Goal: Task Accomplishment & Management: Manage account settings

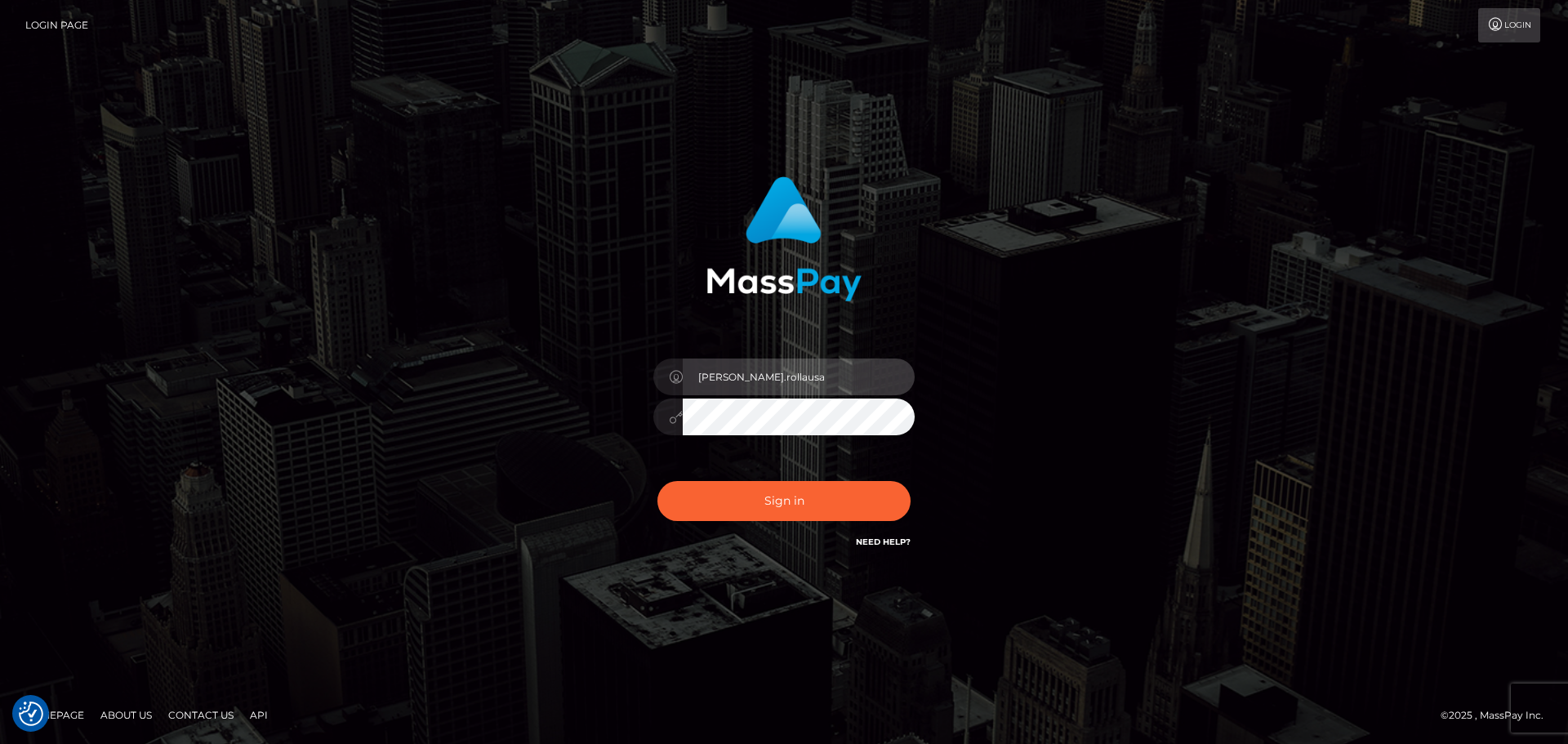
click at [801, 362] on input "ioana.rollausa" at bounding box center [799, 376] width 232 height 37
type input "[PERSON_NAME][DOMAIN_NAME]"
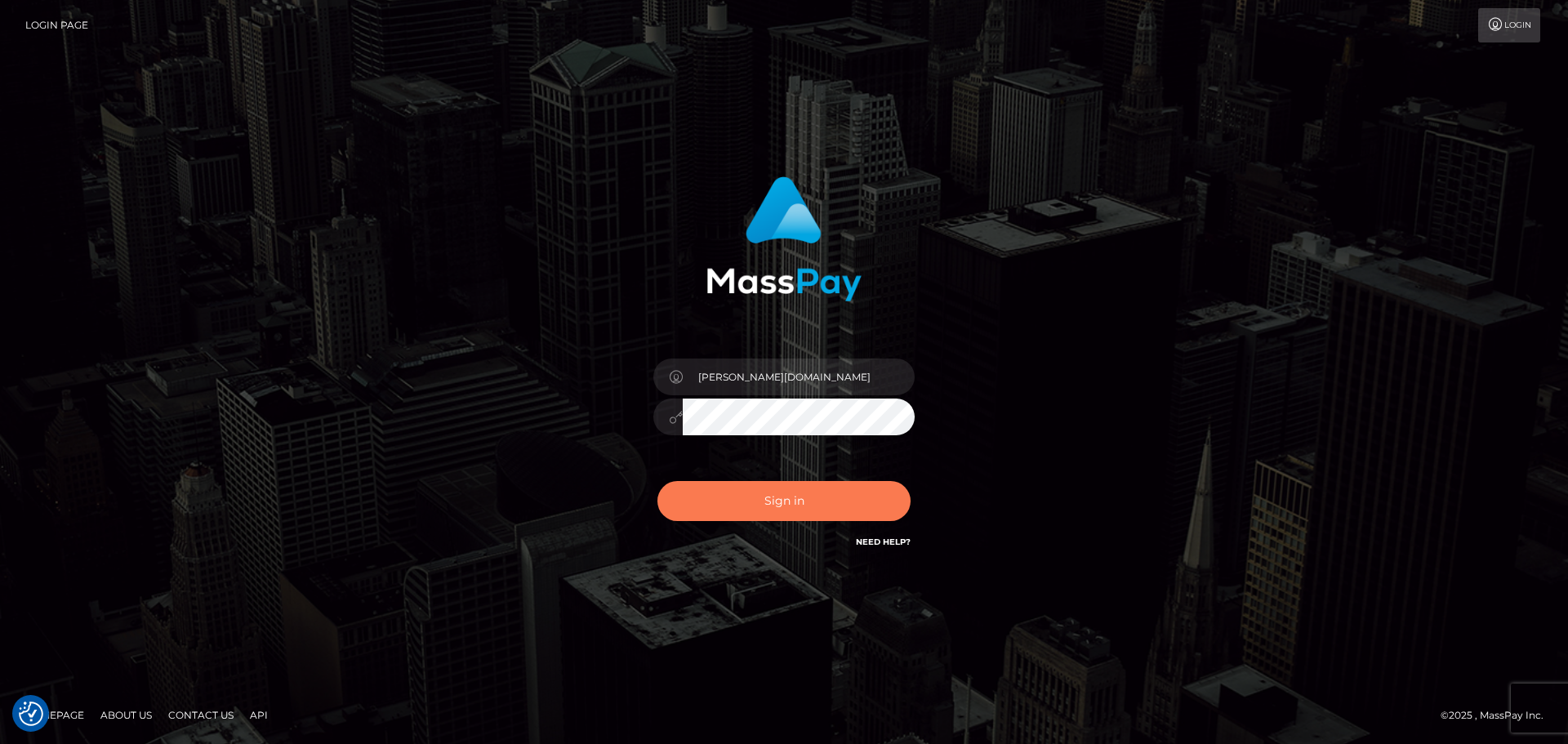
click at [820, 501] on button "Sign in" at bounding box center [784, 500] width 253 height 40
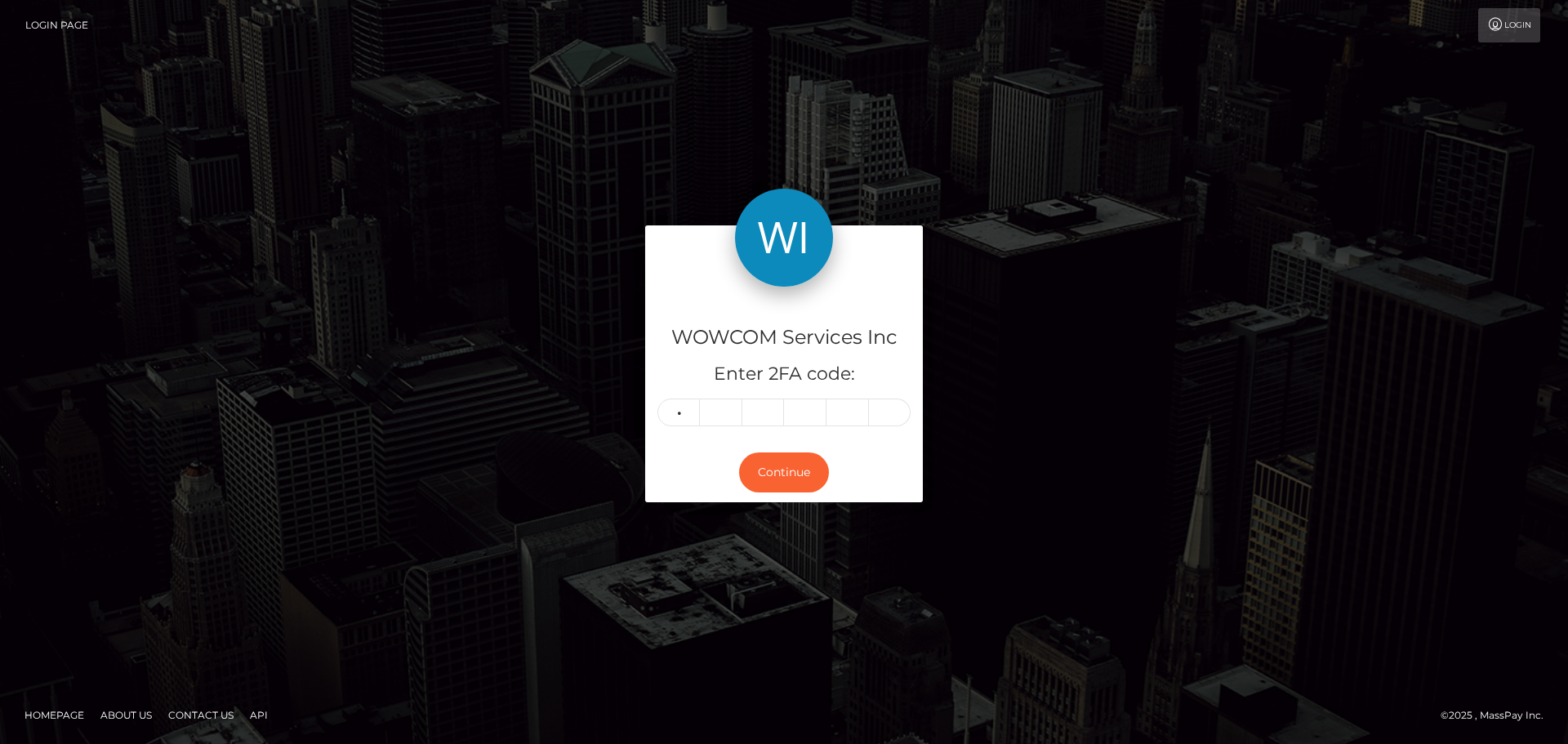
type input "3"
type input "1"
type input "8"
type input "5"
type input "9"
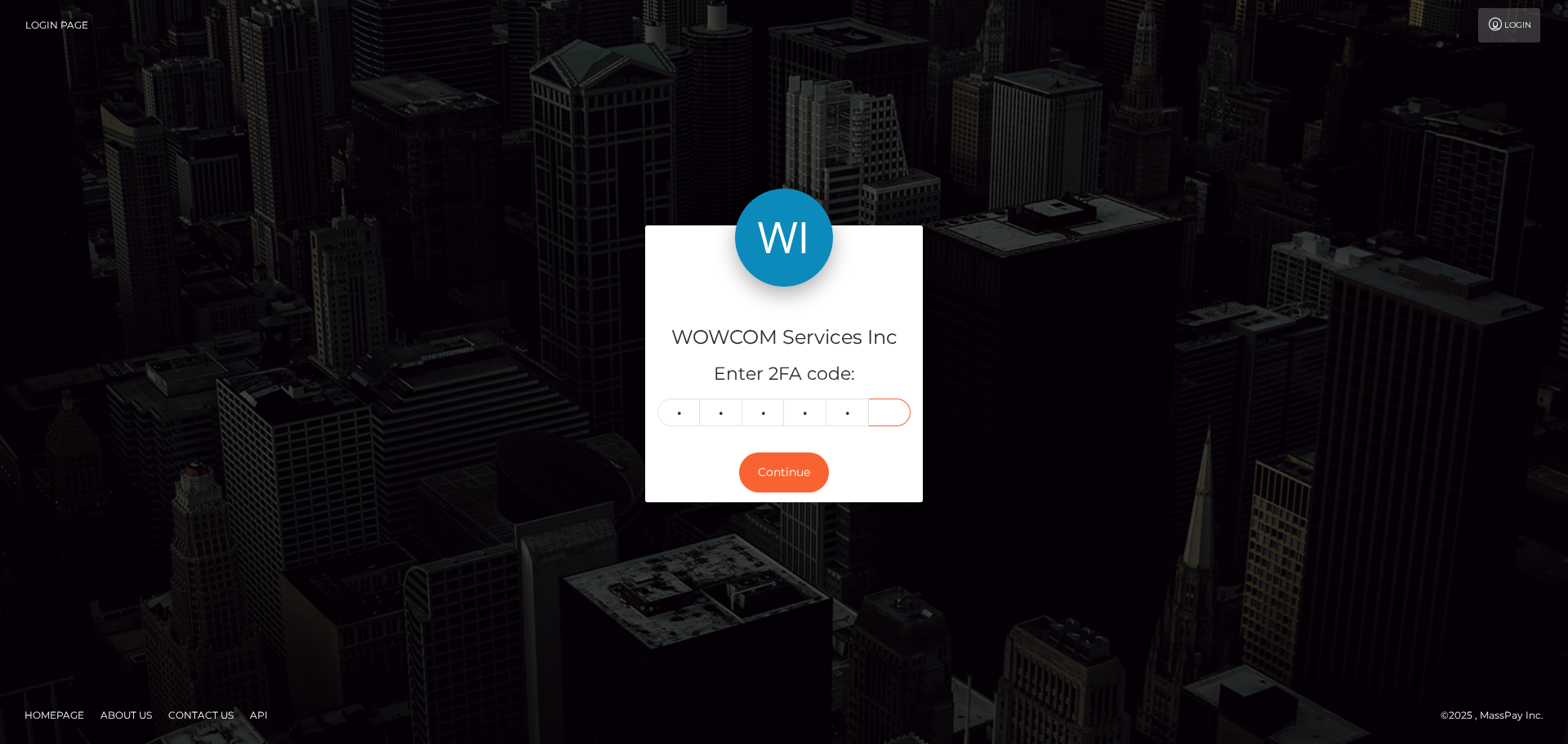
type input "1"
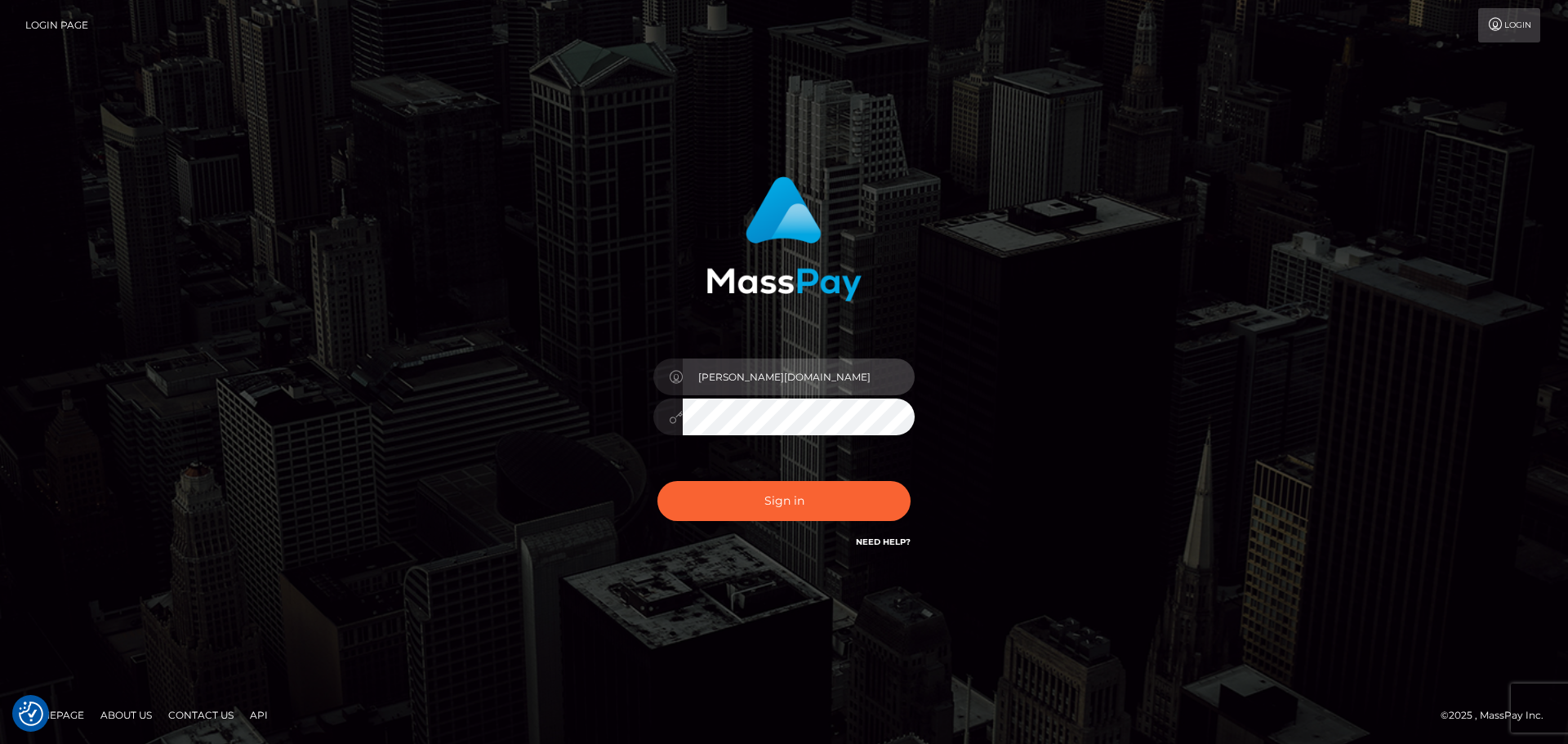
click at [807, 372] on input "[PERSON_NAME][DOMAIN_NAME]" at bounding box center [799, 376] width 232 height 37
type input "[PERSON_NAME].wowcan"
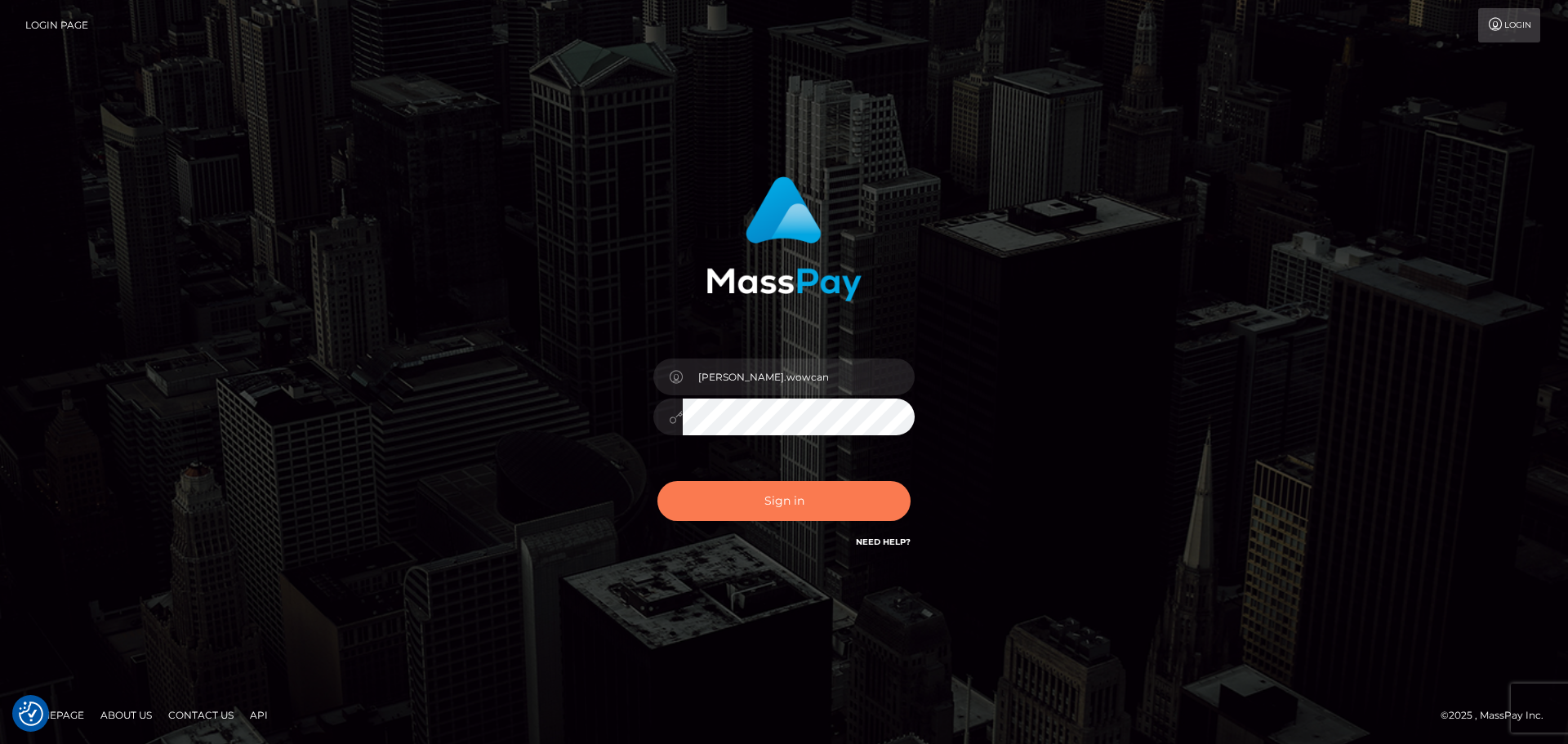
click at [804, 494] on button "Sign in" at bounding box center [784, 500] width 253 height 40
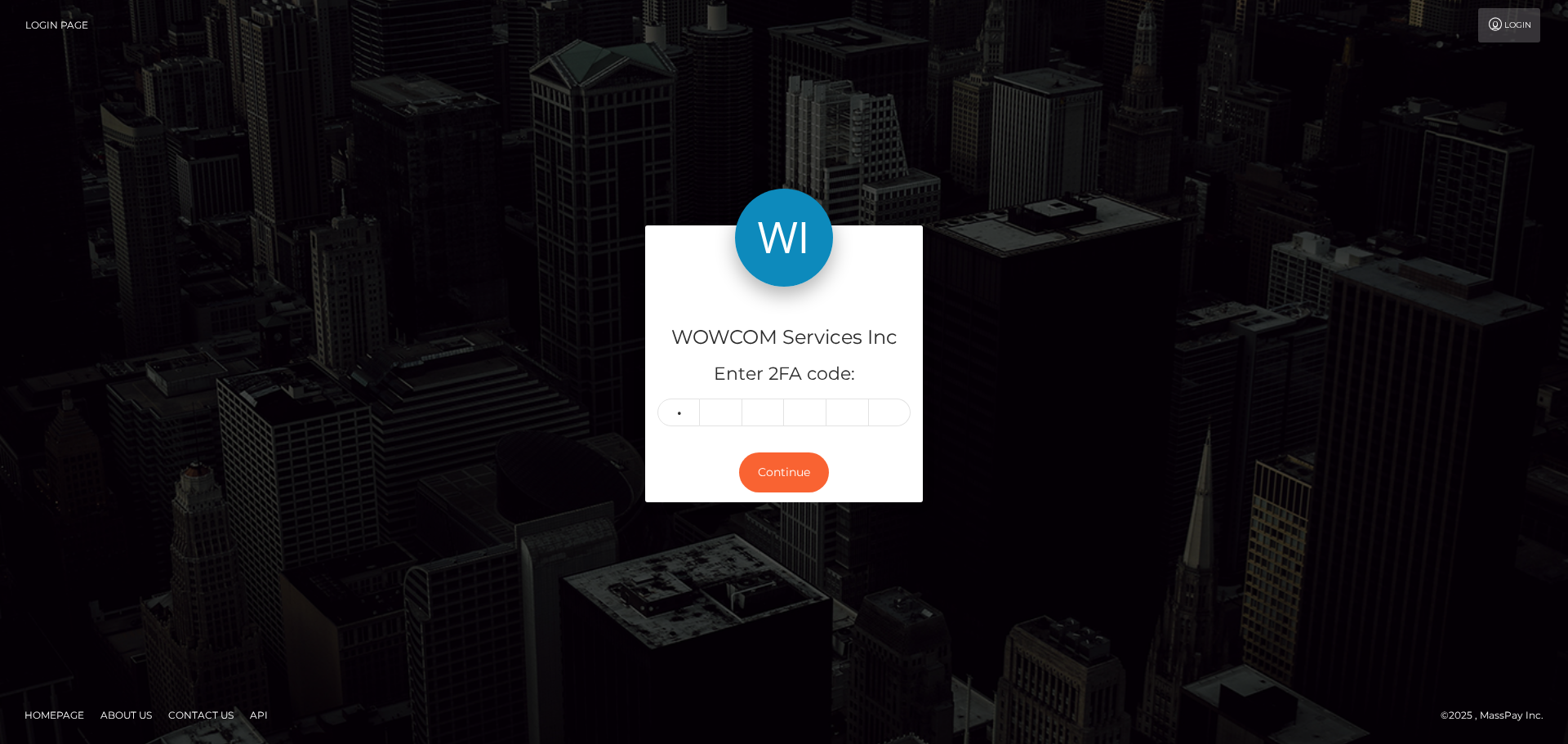
type input "6"
type input "5"
type input "1"
type input "4"
type input "1"
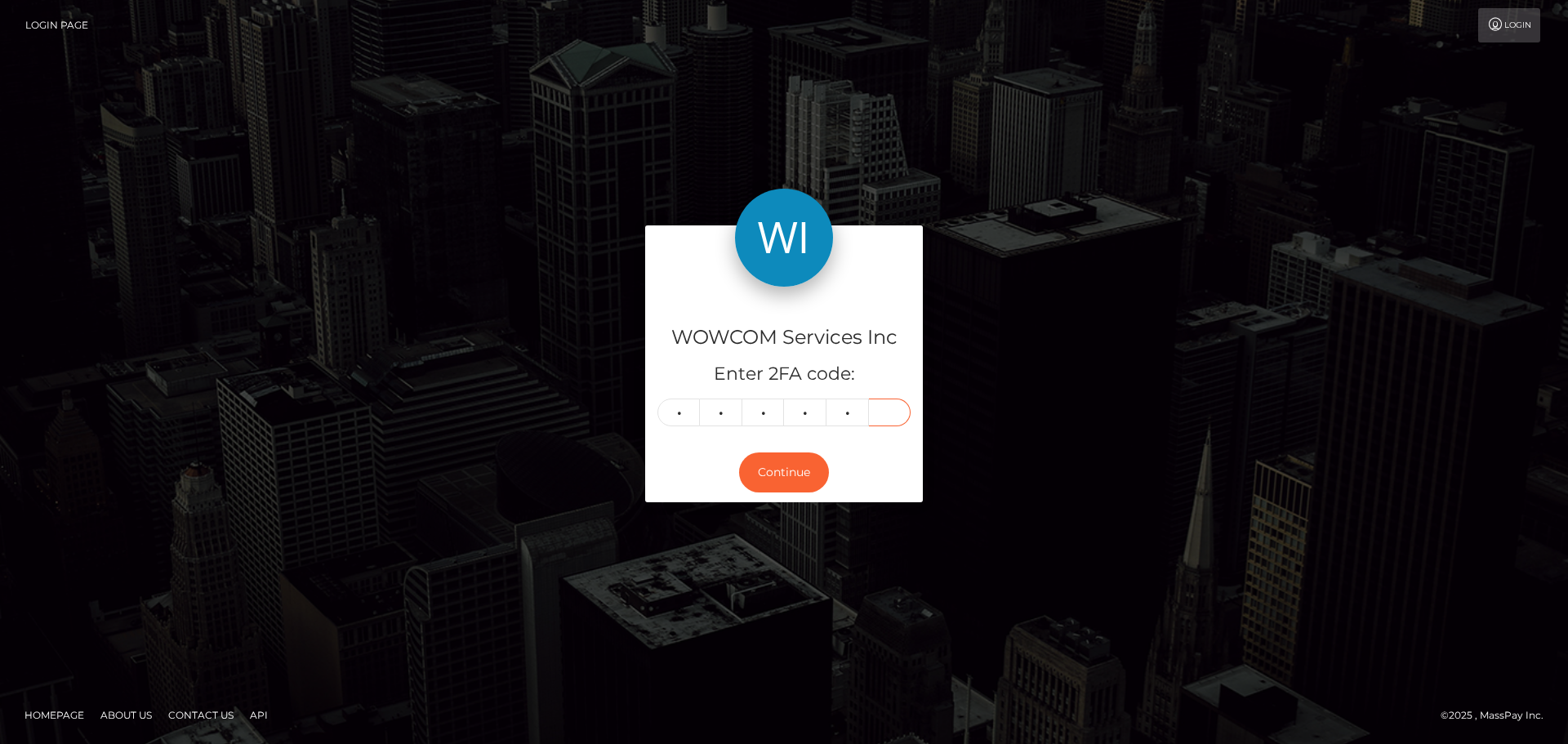
type input "7"
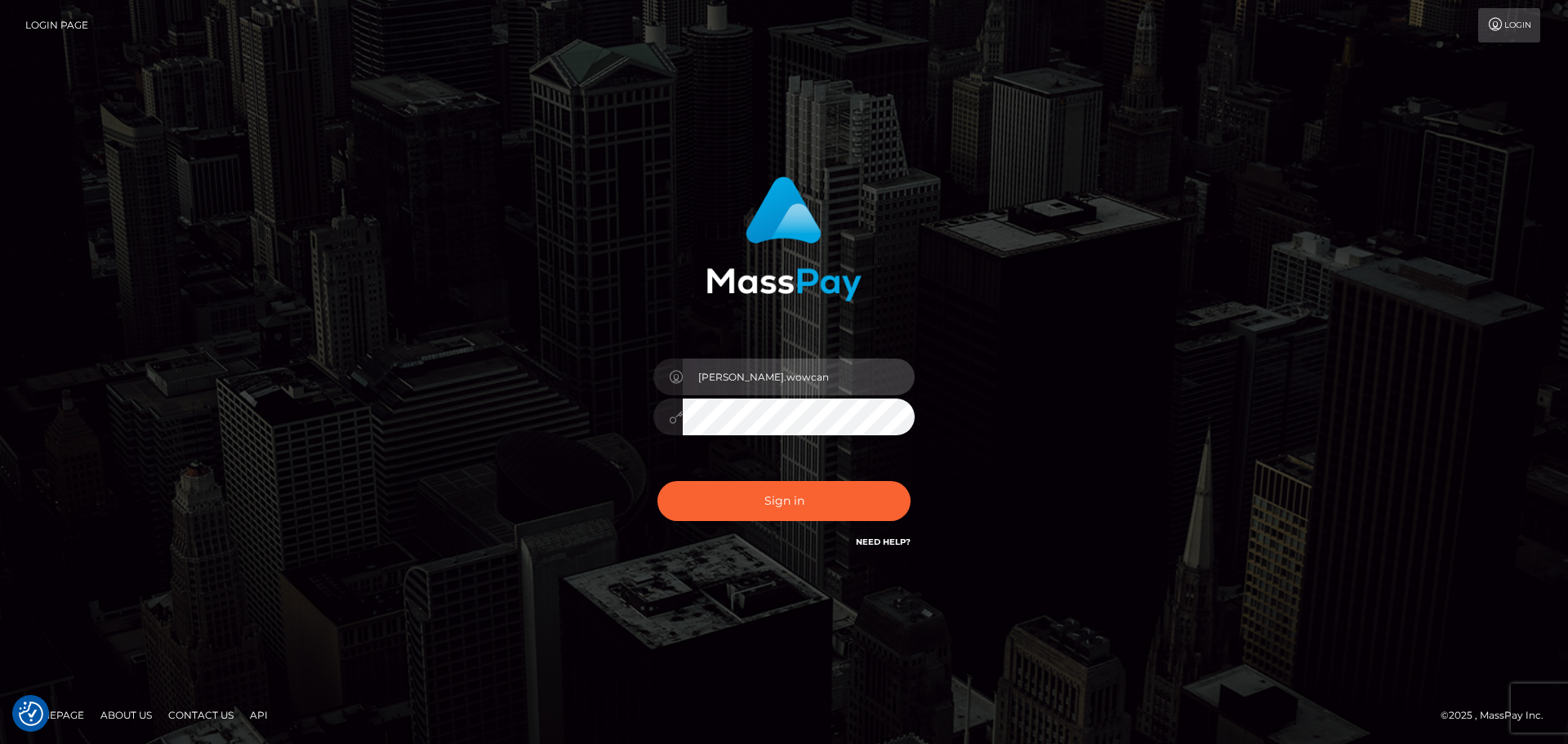
click at [792, 378] on input "ioana.wowcan" at bounding box center [799, 376] width 232 height 37
click at [785, 383] on input "ioana.rollacan" at bounding box center [799, 376] width 232 height 37
type input "ioana.rollausa"
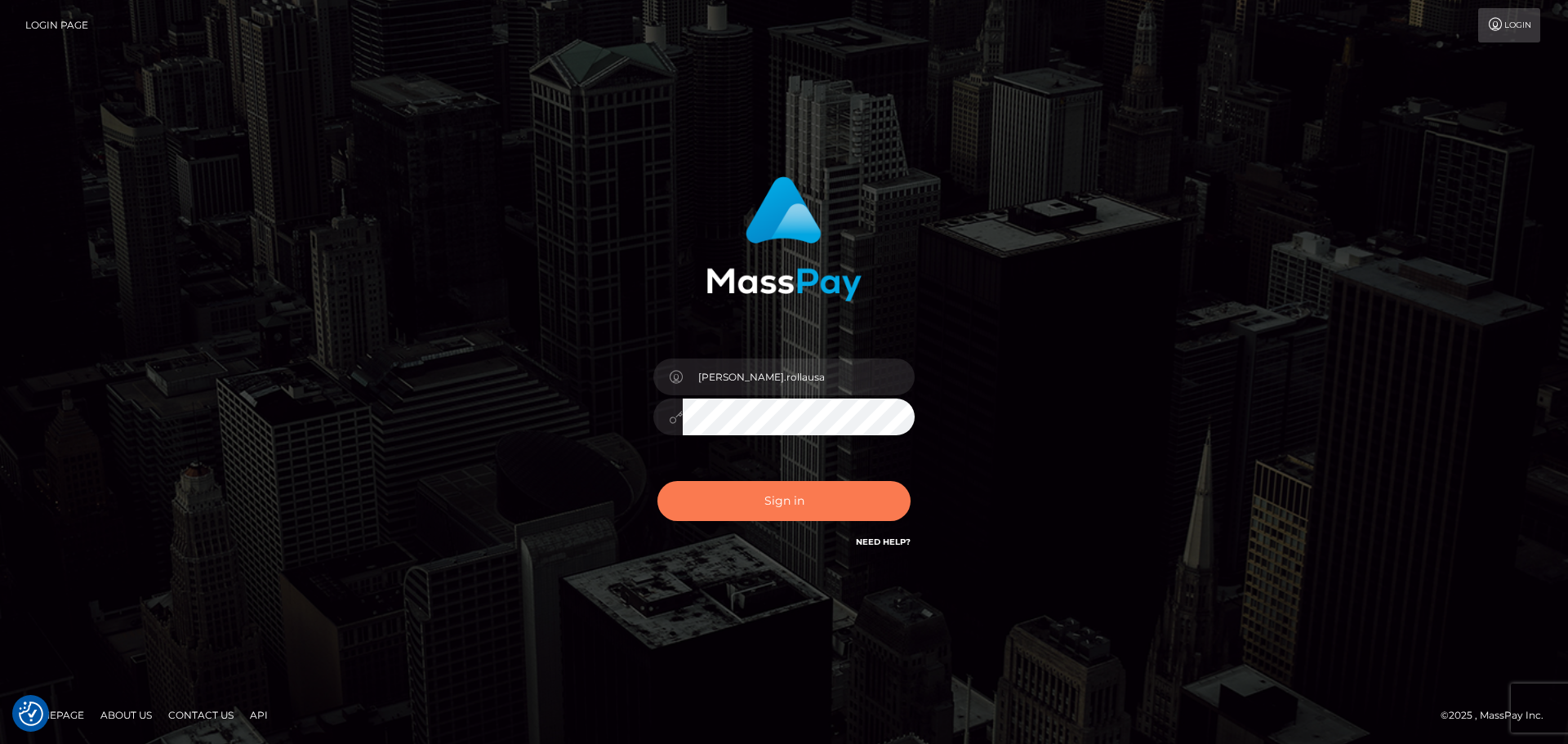
click at [782, 498] on button "Sign in" at bounding box center [784, 500] width 253 height 40
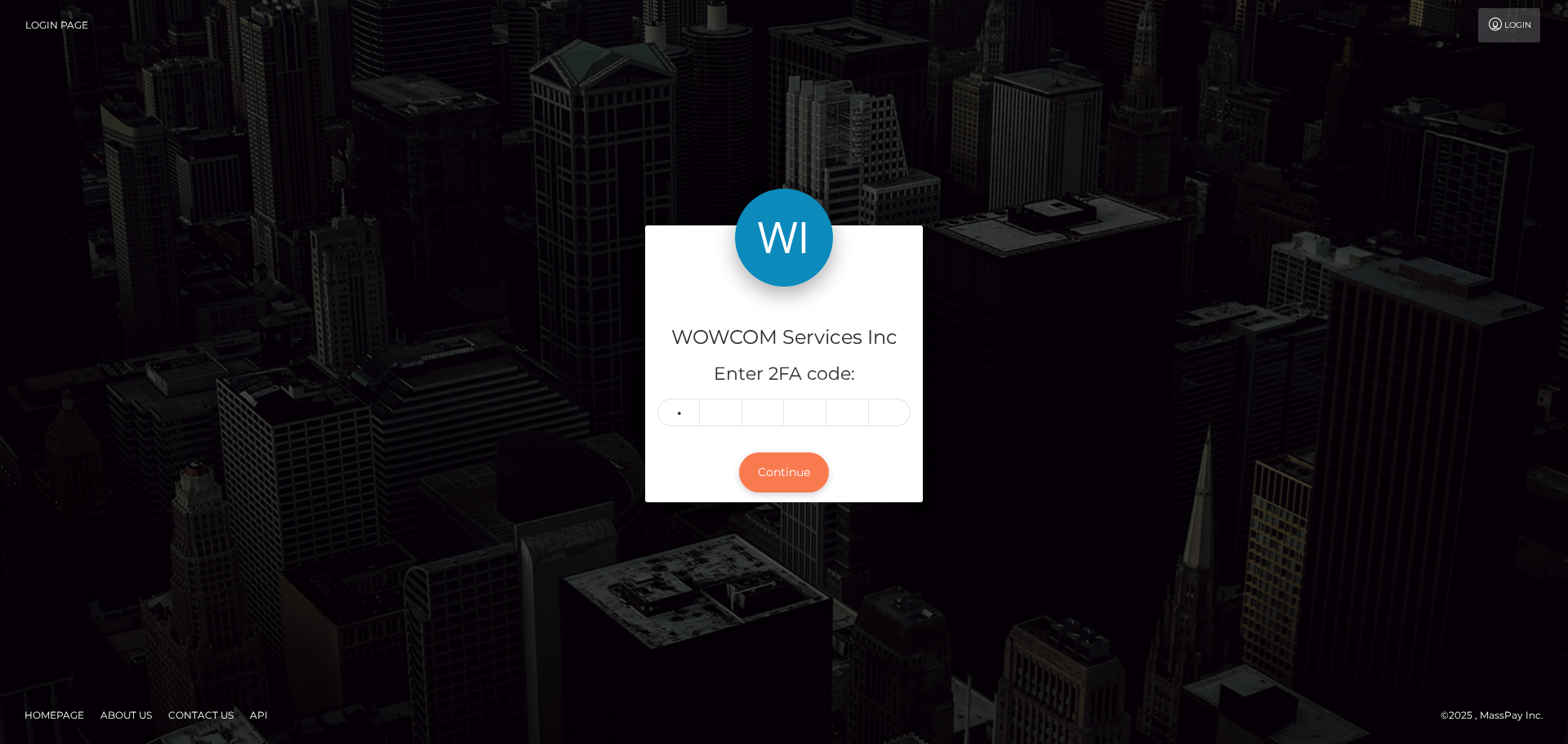
type input "3"
type input "5"
type input "9"
type input "0"
type input "8"
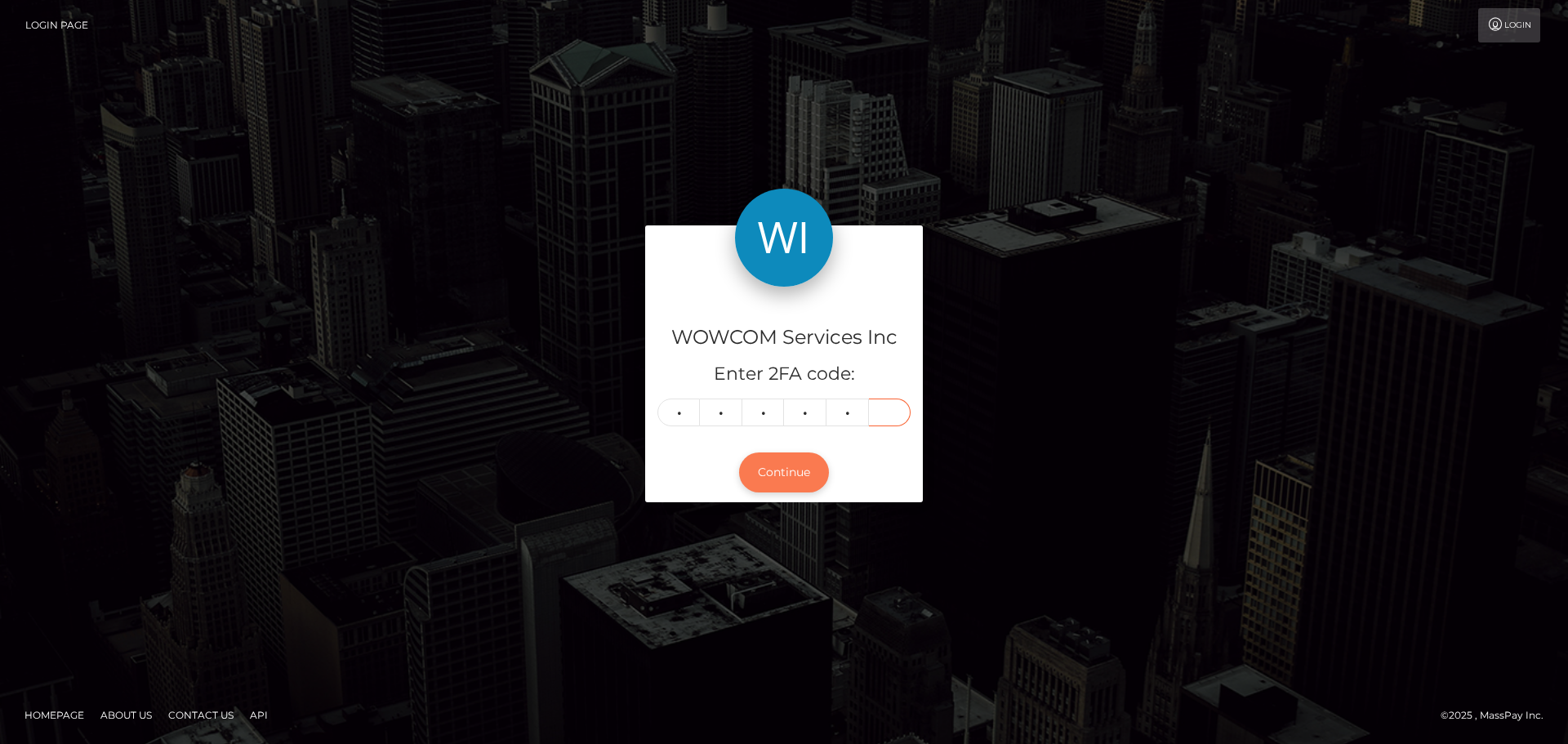
type input "8"
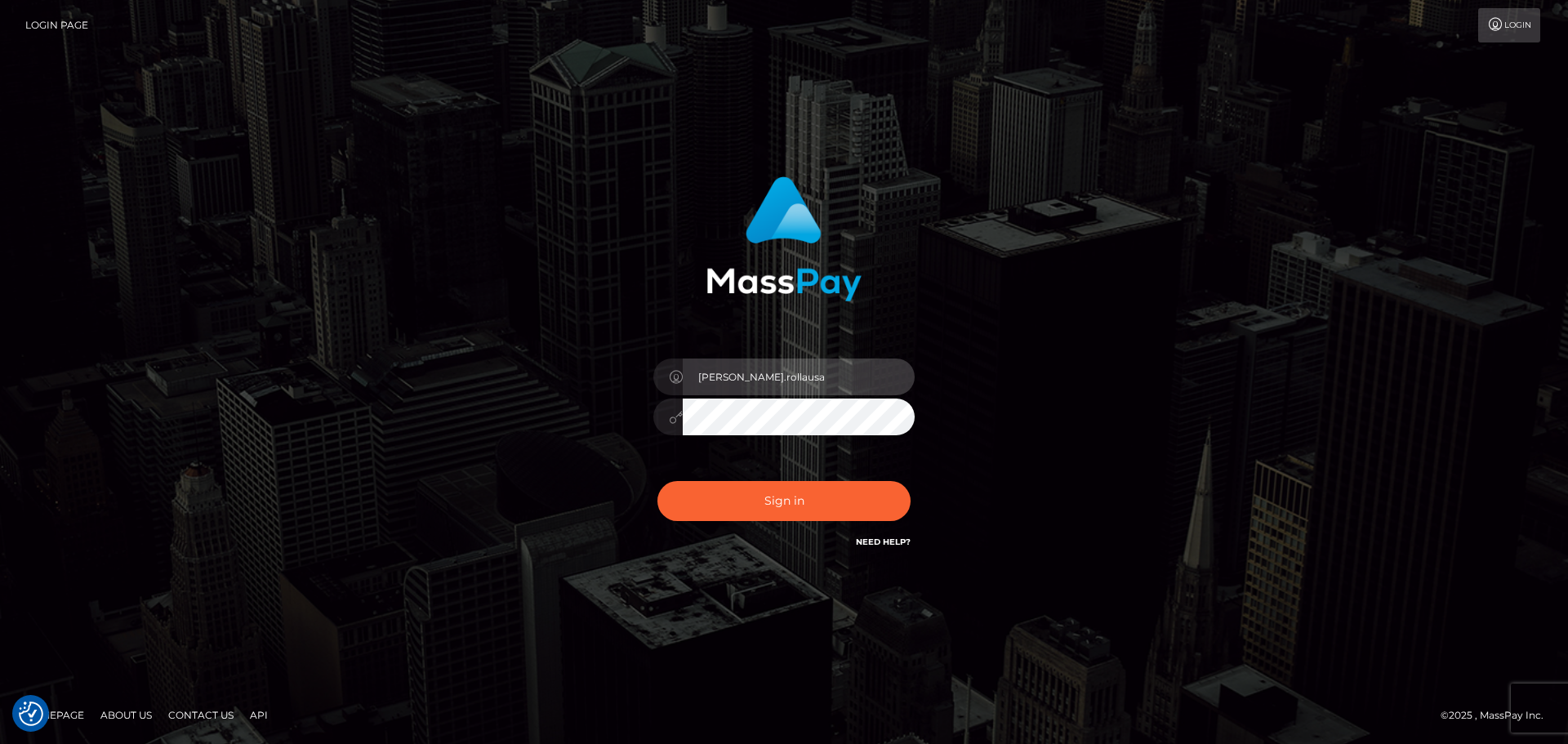
click at [803, 384] on input "ioana.rollausa" at bounding box center [799, 376] width 232 height 37
type input "ioana.rollacan"
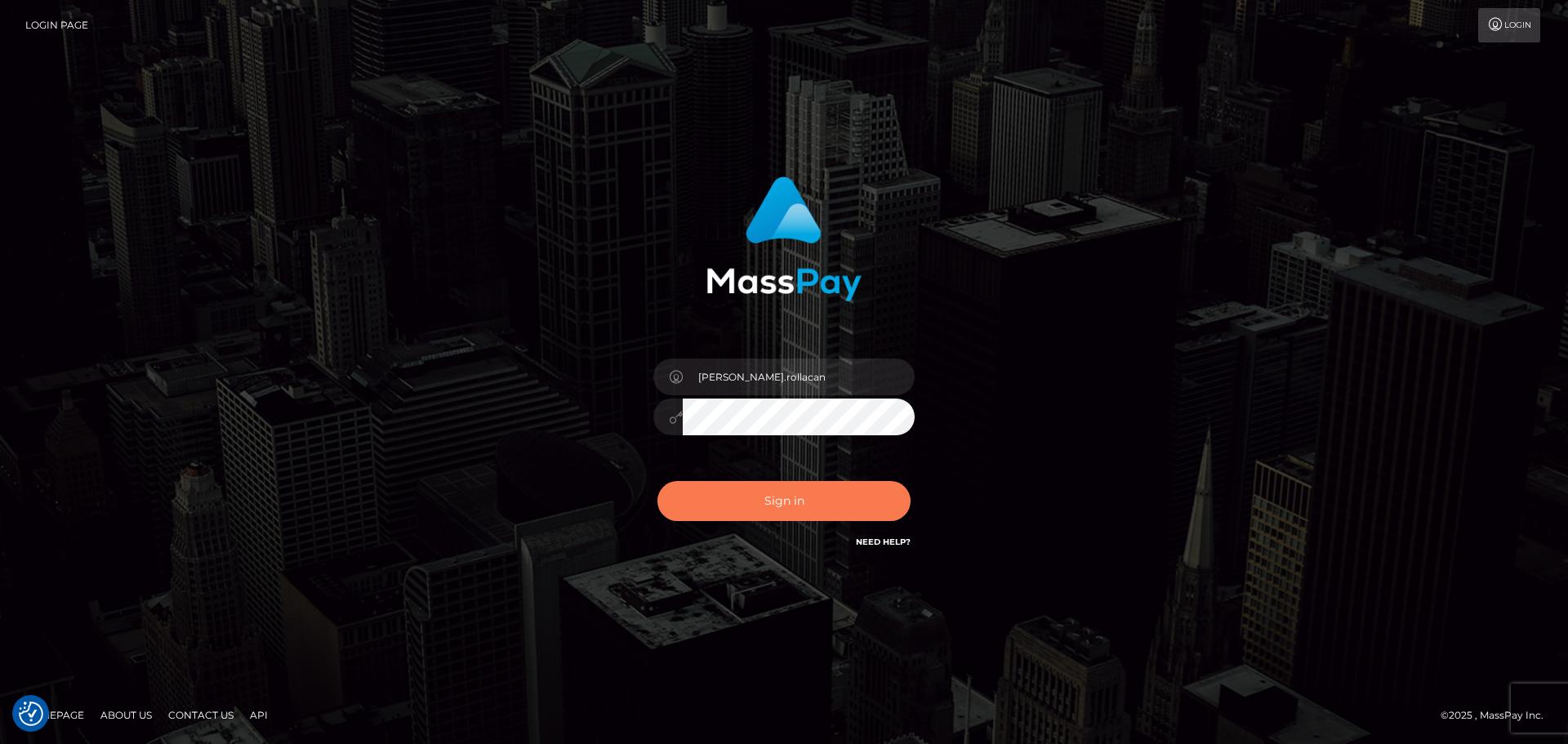
click at [796, 500] on button "Sign in" at bounding box center [784, 500] width 253 height 40
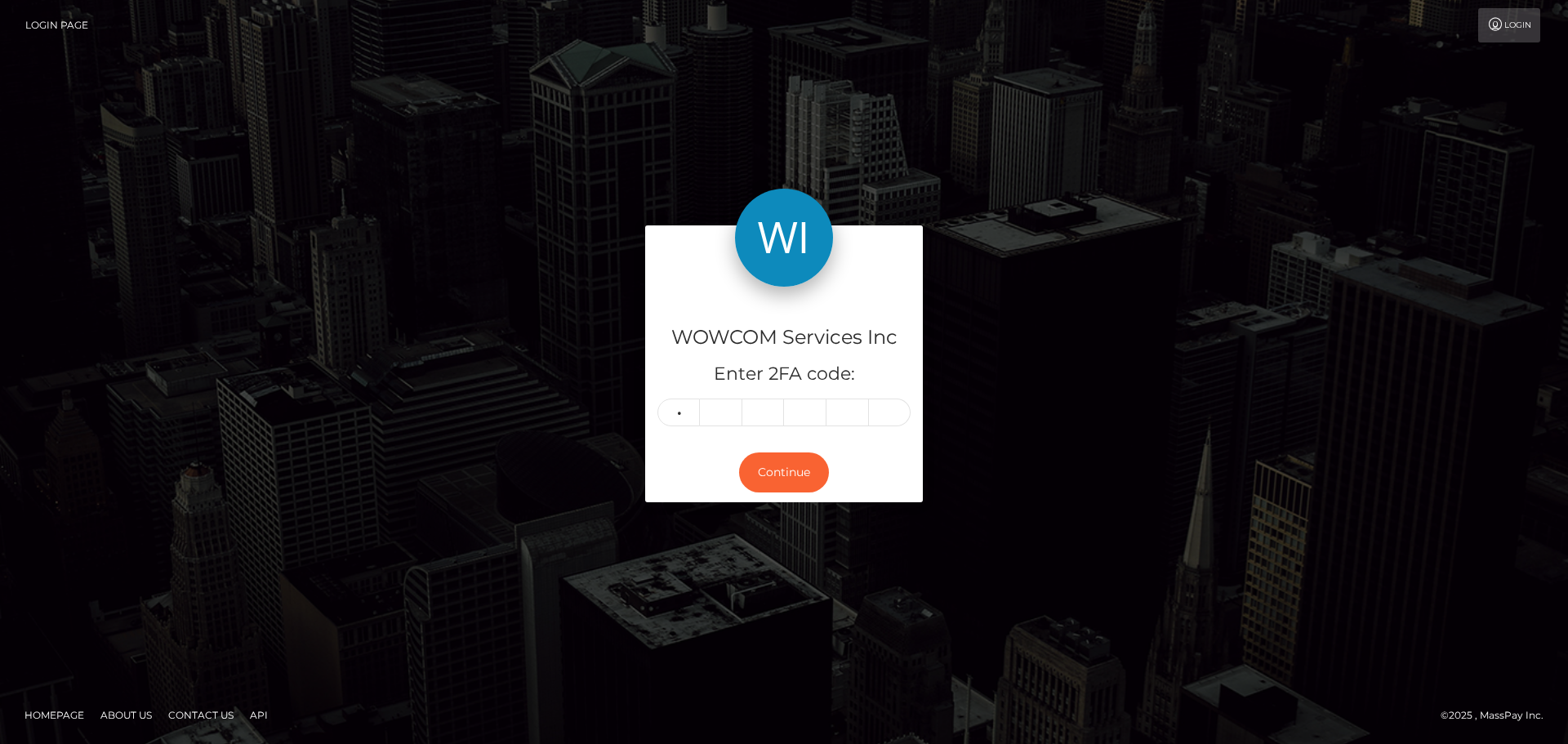
type input "4"
type input "0"
type input "1"
type input "2"
type input "7"
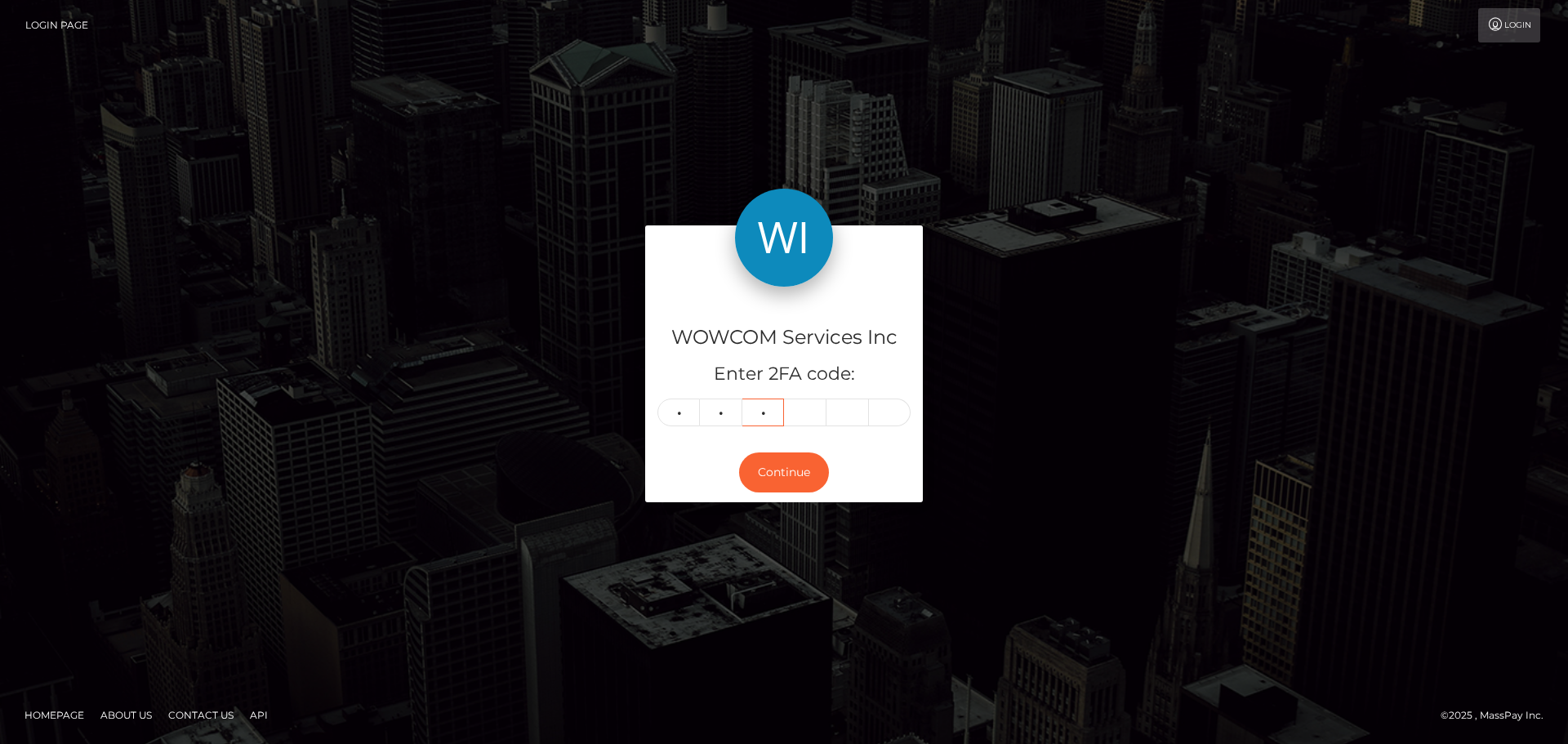
type input "6"
type input "3"
type input "0"
